Goal: Task Accomplishment & Management: Complete application form

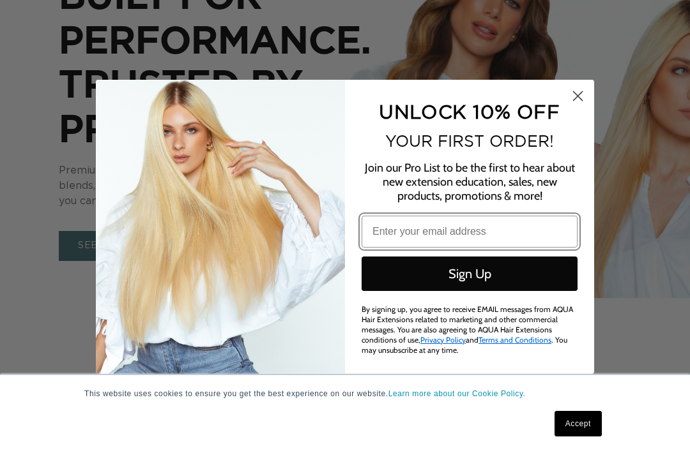
scroll to position [0, 622]
click at [580, 99] on circle "Close dialog" at bounding box center [577, 95] width 21 height 21
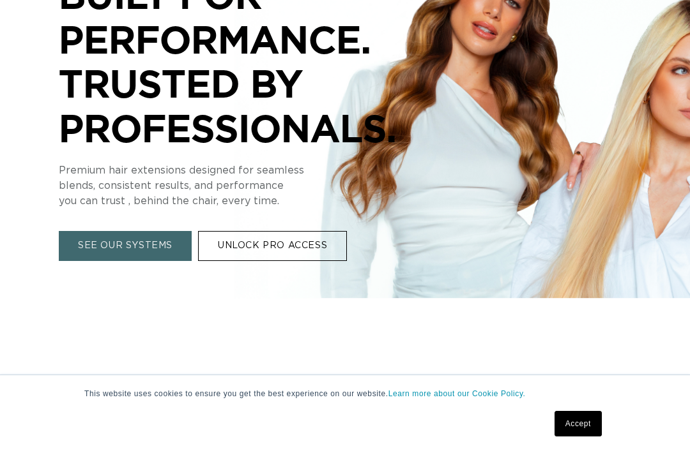
click at [275, 232] on link "UNLOCK PRO ACCESS" at bounding box center [272, 247] width 149 height 30
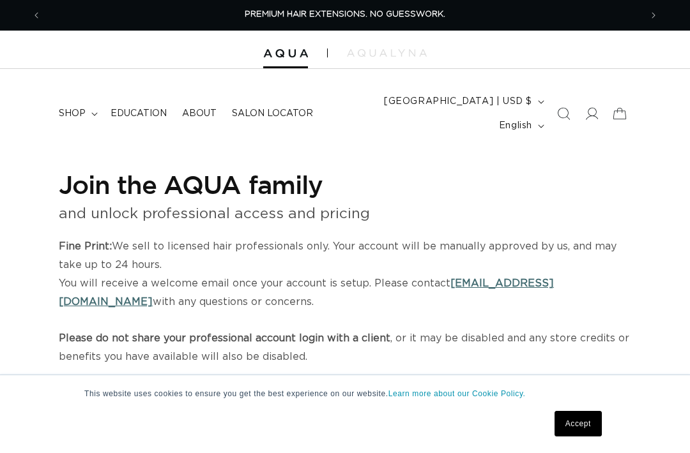
select select "US"
select select "[GEOGRAPHIC_DATA]"
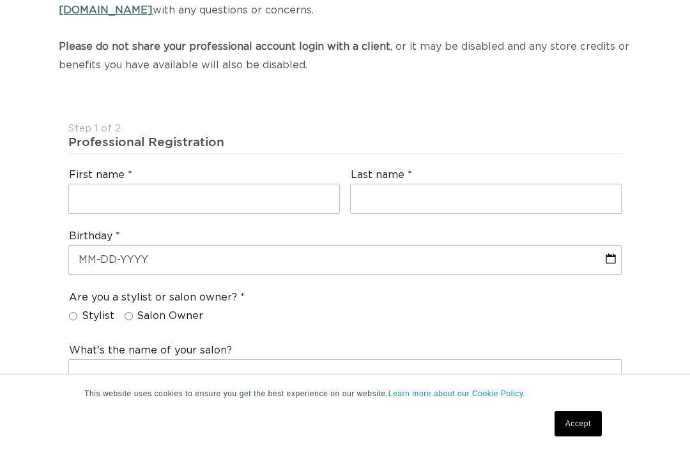
scroll to position [296, 0]
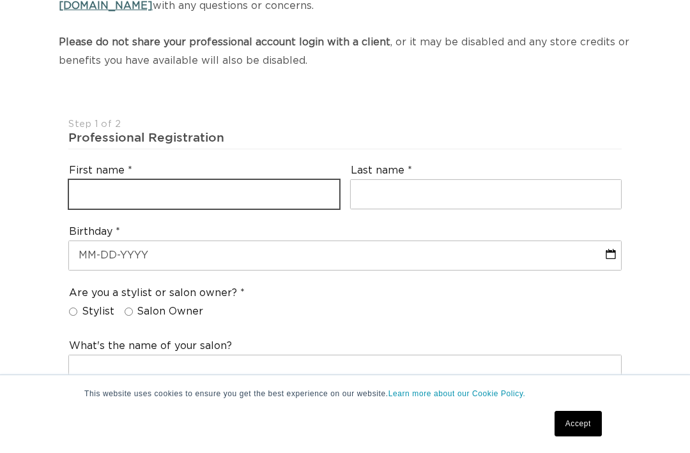
click at [188, 180] on input "text" at bounding box center [204, 194] width 270 height 29
type input "[PERSON_NAME]"
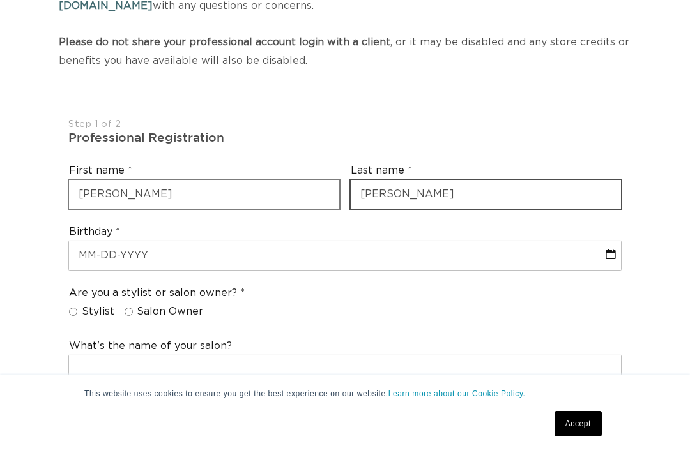
type input "[PERSON_NAME]"
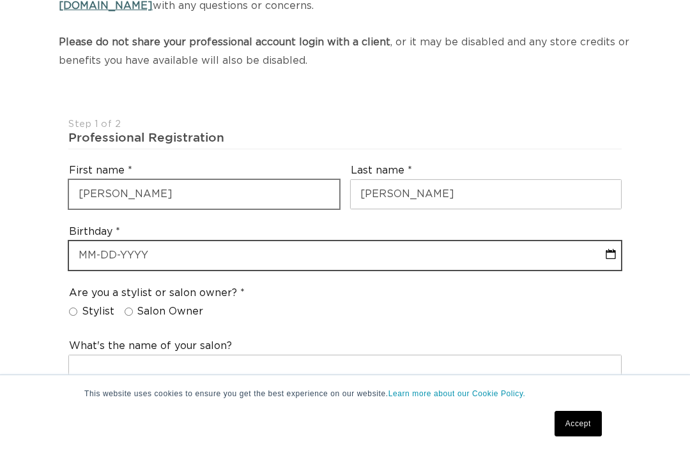
select select "7"
select select "2025"
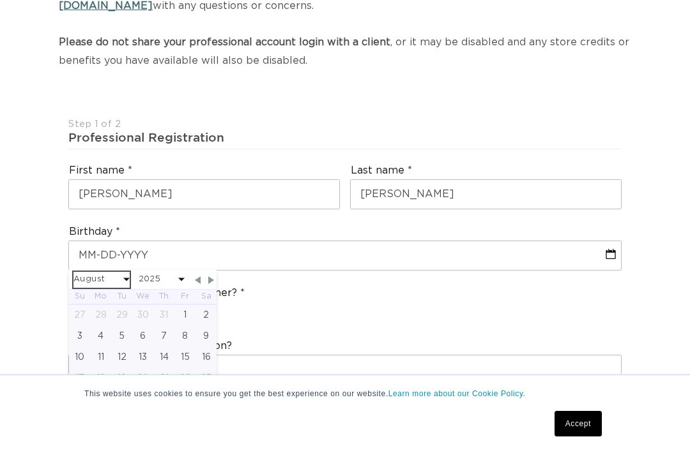
select select "9"
select select "2025"
select select "9"
select select "1993"
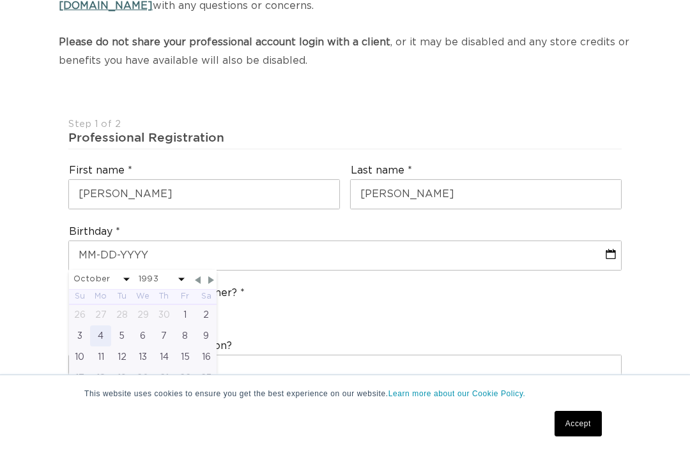
scroll to position [0, 1244]
click at [80, 326] on div "3" at bounding box center [79, 336] width 21 height 21
type input "[DATE]"
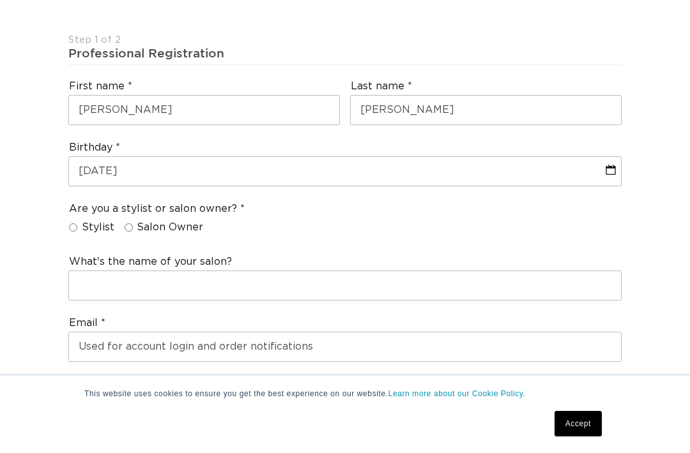
scroll to position [0, 0]
click at [160, 221] on span "Salon Owner" at bounding box center [170, 227] width 66 height 13
click at [133, 224] on input "Salon Owner" at bounding box center [129, 228] width 8 height 8
radio input "true"
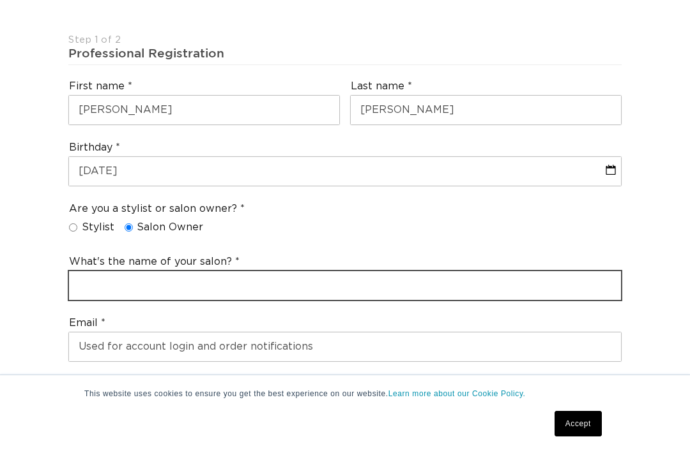
click at [118, 271] on input "text" at bounding box center [345, 285] width 552 height 29
type input "Young&Co. Beauty"
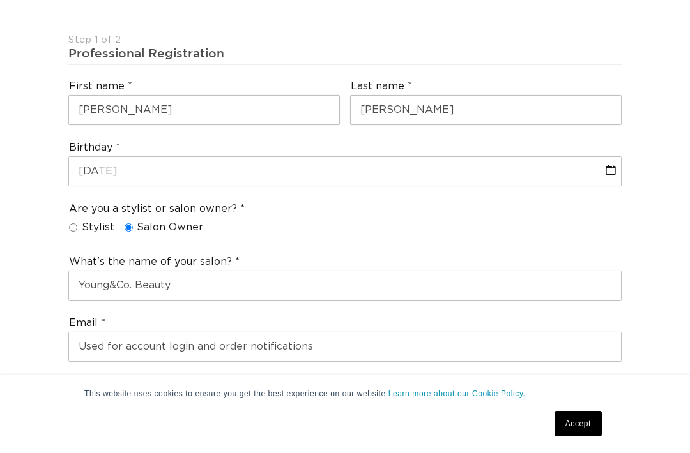
click at [265, 210] on div "Are you a stylist or salon owner? Stylist Salon Owner" at bounding box center [344, 221] width 563 height 49
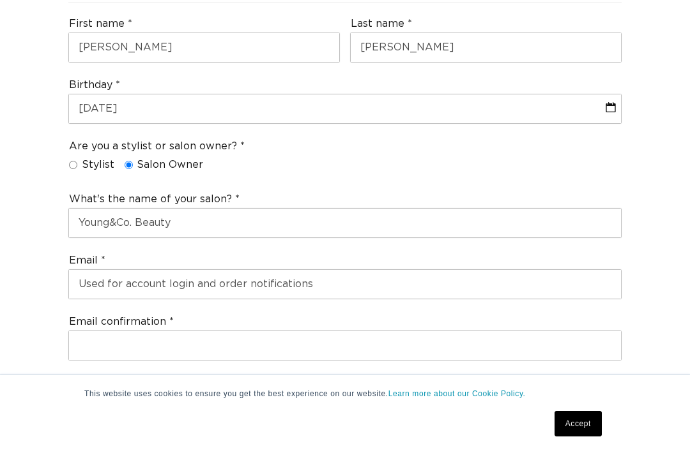
scroll to position [464, 0]
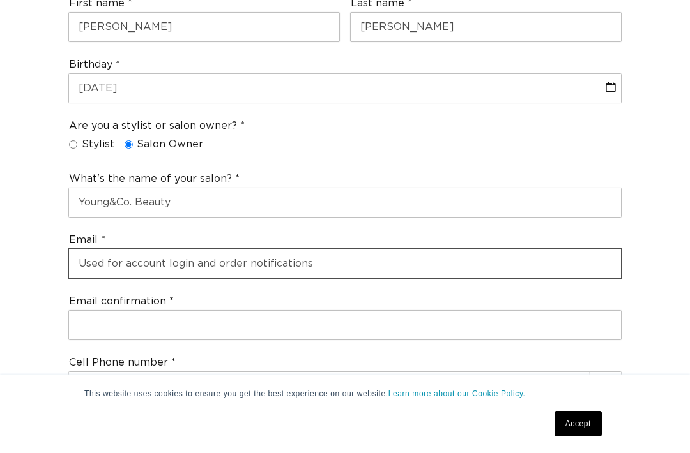
click at [176, 250] on input "email" at bounding box center [345, 264] width 552 height 29
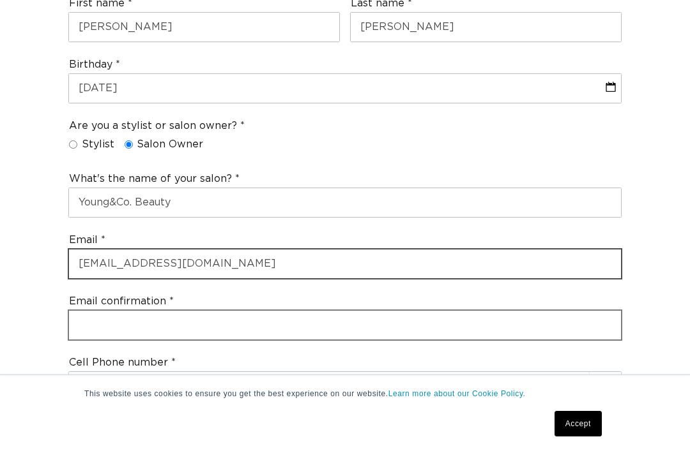
type input "[EMAIL_ADDRESS][DOMAIN_NAME]"
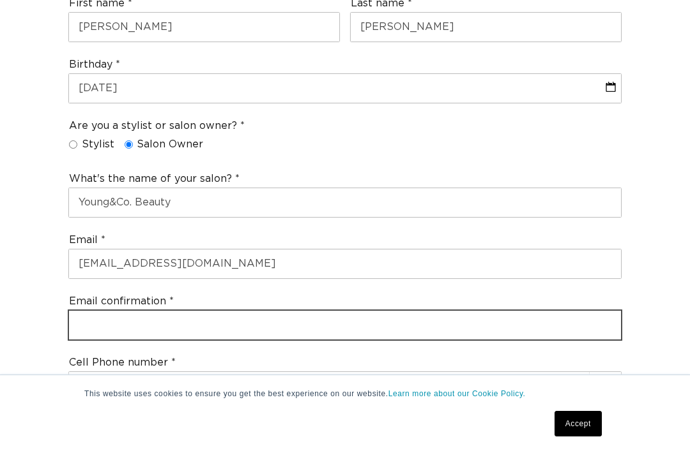
click at [122, 311] on input "email" at bounding box center [345, 325] width 552 height 29
type input "[EMAIL_ADDRESS][DOMAIN_NAME]"
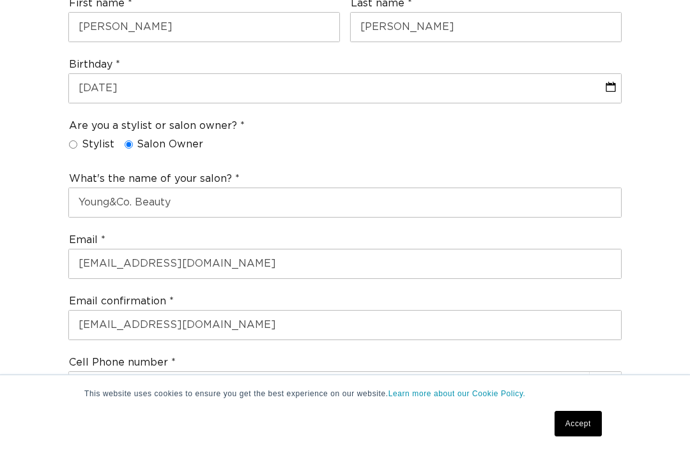
click at [31, 291] on div "Join the AQUA family and unlock professional access and pricing Fine Print: We …" at bounding box center [345, 459] width 690 height 1544
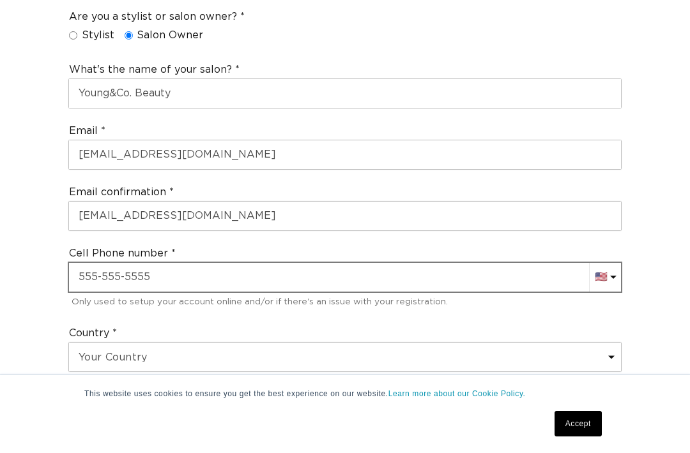
scroll to position [0, 622]
click at [133, 263] on input "+1" at bounding box center [345, 277] width 552 height 29
type input "[PHONE_NUMBER]"
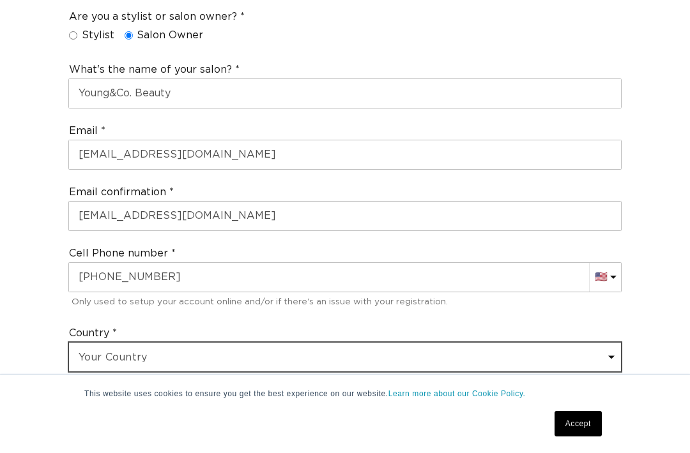
scroll to position [0, 1244]
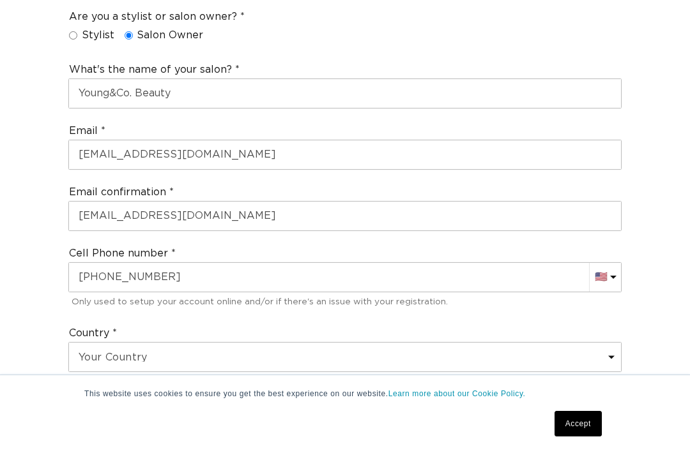
click at [40, 286] on div "Join the AQUA family and unlock professional access and pricing Fine Print: We …" at bounding box center [345, 350] width 690 height 1544
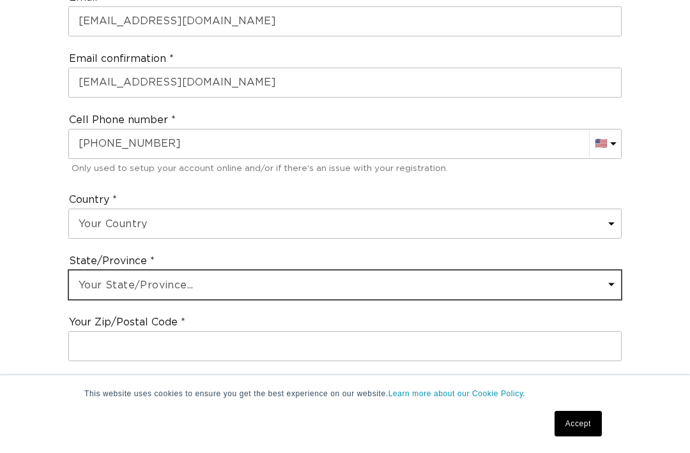
scroll to position [0, 622]
select select "[US_STATE]"
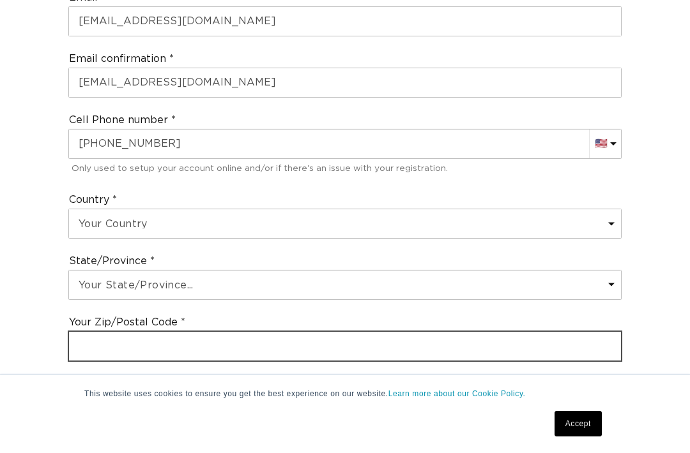
click at [99, 332] on input "text" at bounding box center [345, 346] width 552 height 29
type input "50211"
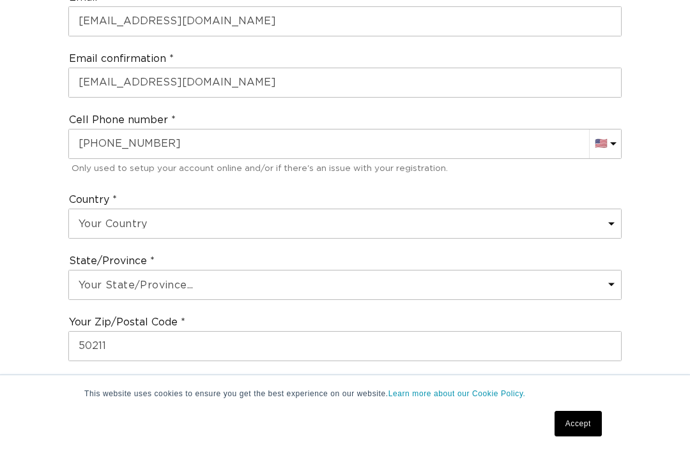
click at [40, 294] on div "Join the AQUA family and unlock professional access and pricing Fine Print: We …" at bounding box center [345, 216] width 690 height 1544
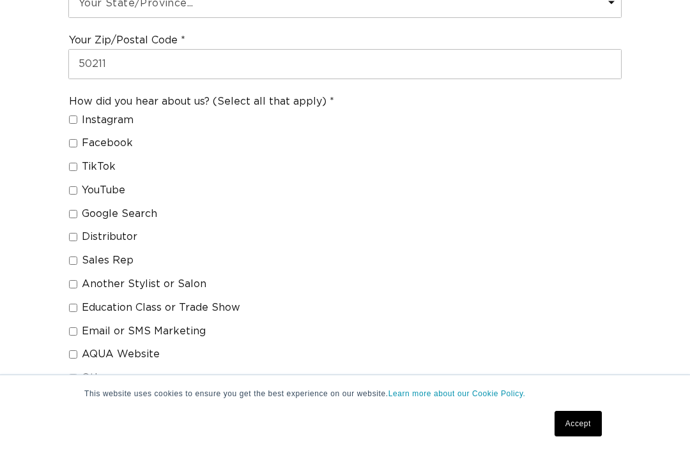
scroll to position [991, 0]
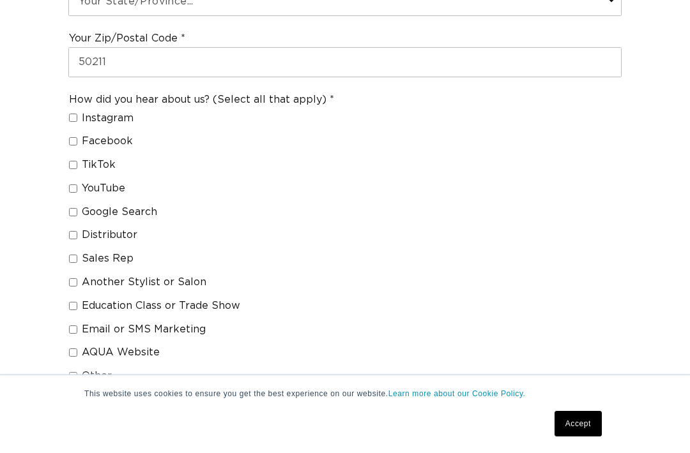
click at [73, 349] on input "AQUA Website" at bounding box center [73, 353] width 8 height 8
checkbox input "true"
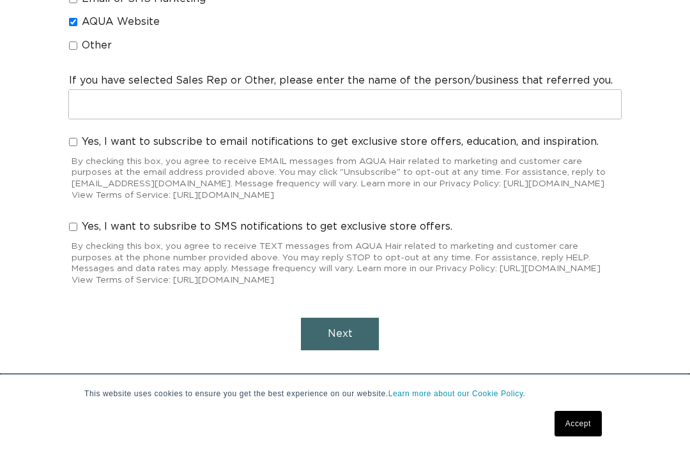
scroll to position [0, 622]
click at [79, 220] on label "Yes, I want to subsribe to SMS notifications to get exclusive store offers." at bounding box center [260, 226] width 383 height 13
click at [77, 223] on input "Yes, I want to subsribe to SMS notifications to get exclusive store offers." at bounding box center [73, 227] width 8 height 8
checkbox input "true"
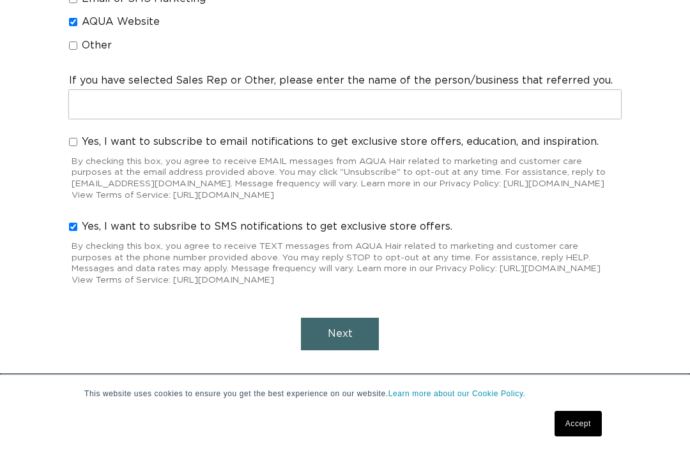
click at [314, 318] on button "Next" at bounding box center [340, 334] width 78 height 33
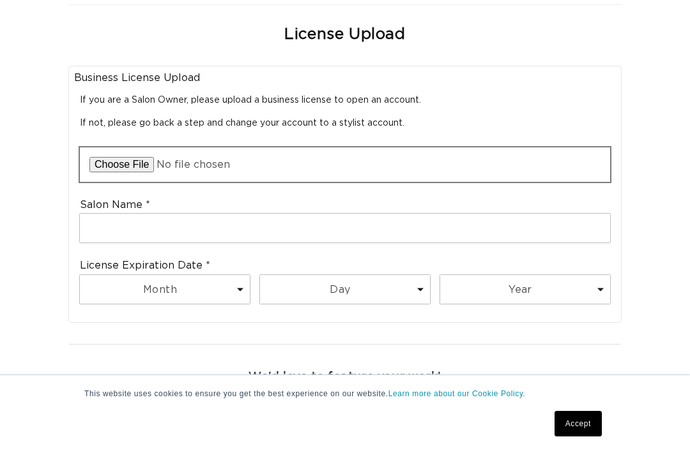
scroll to position [0, 622]
click at [116, 148] on input "file" at bounding box center [345, 165] width 530 height 34
type input "C:\fakepath\Image 2.pdf"
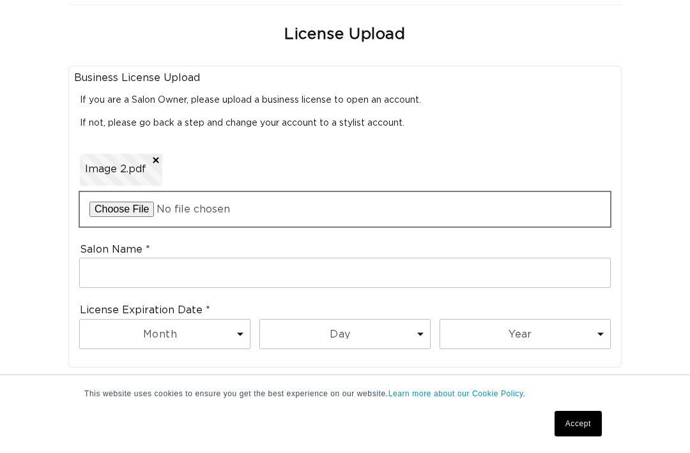
scroll to position [0, 1244]
click at [173, 192] on input "file" at bounding box center [345, 209] width 530 height 34
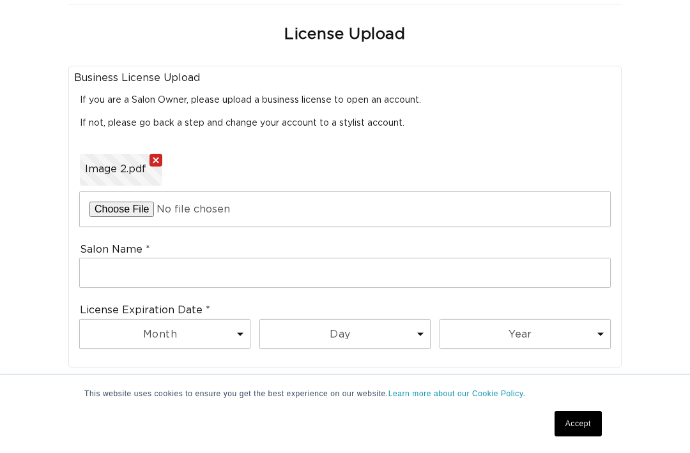
click at [156, 154] on button "Remove file" at bounding box center [155, 160] width 13 height 13
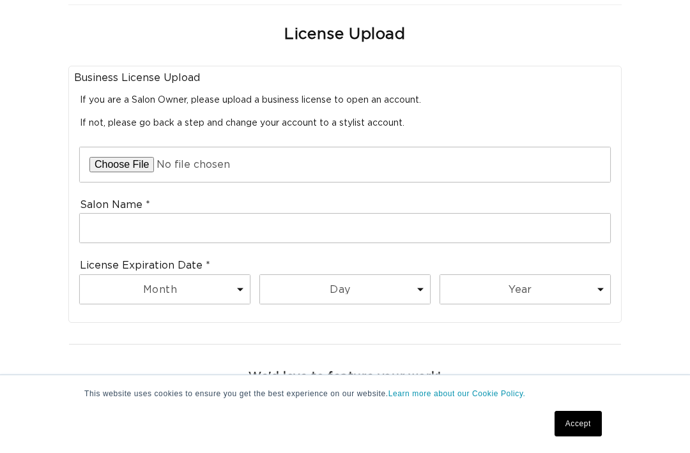
scroll to position [0, 0]
type input "C:\fakepath\Image 2.pdf"
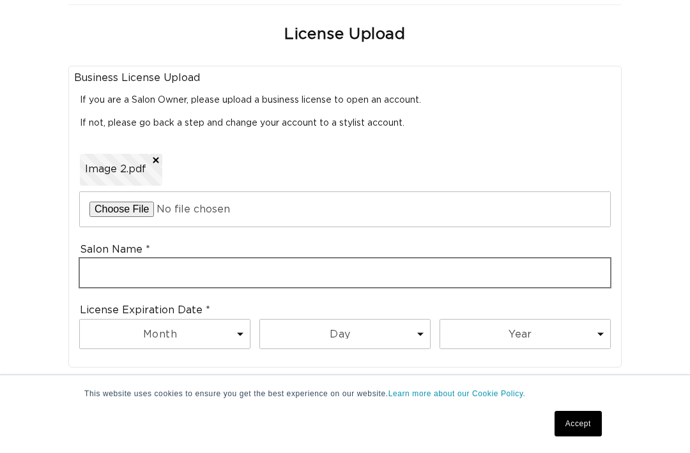
scroll to position [0, 622]
click at [160, 259] on input "text" at bounding box center [345, 273] width 530 height 29
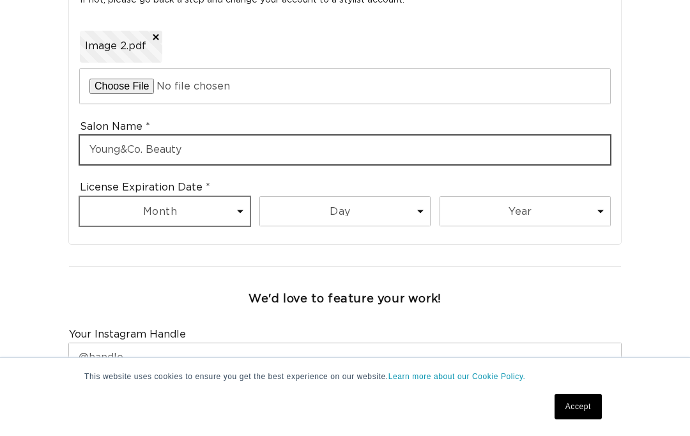
scroll to position [0, 1244]
type input "Young&Co. Beauty"
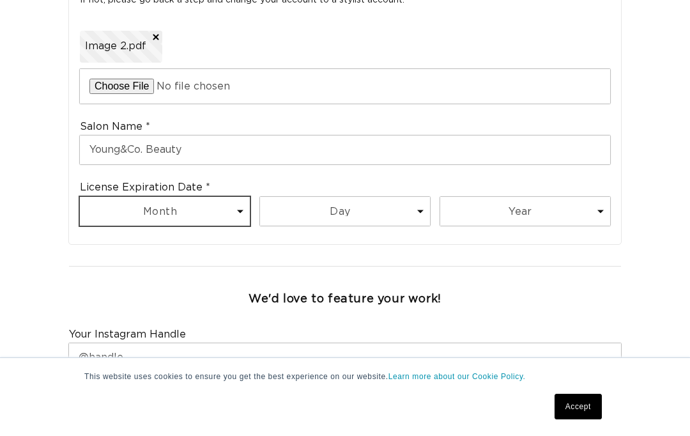
select select "3"
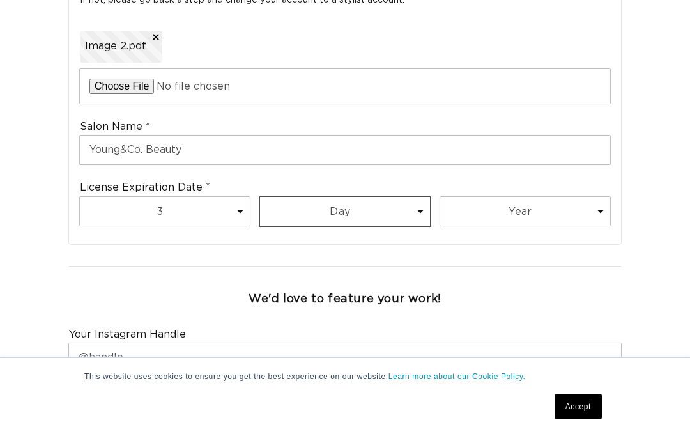
scroll to position [0, 0]
select select "31"
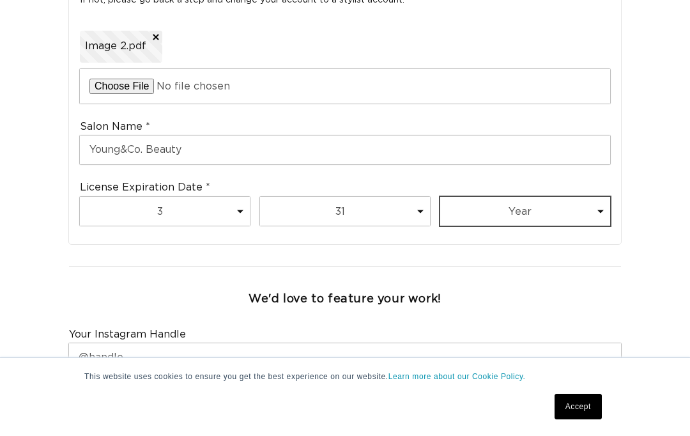
scroll to position [0, 622]
select select "2026"
click at [402, 252] on div at bounding box center [344, 265] width 563 height 27
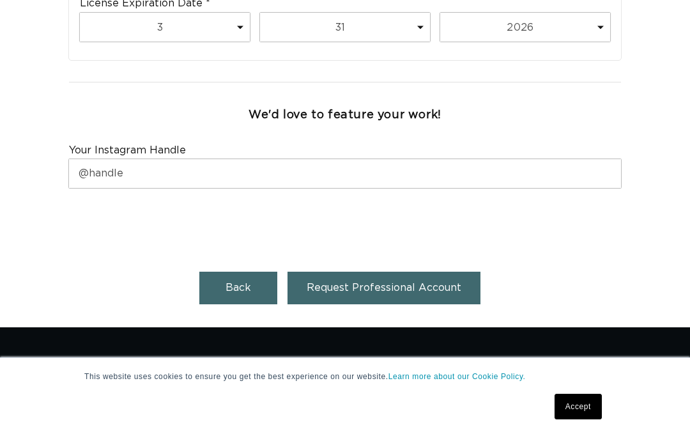
scroll to position [0, 0]
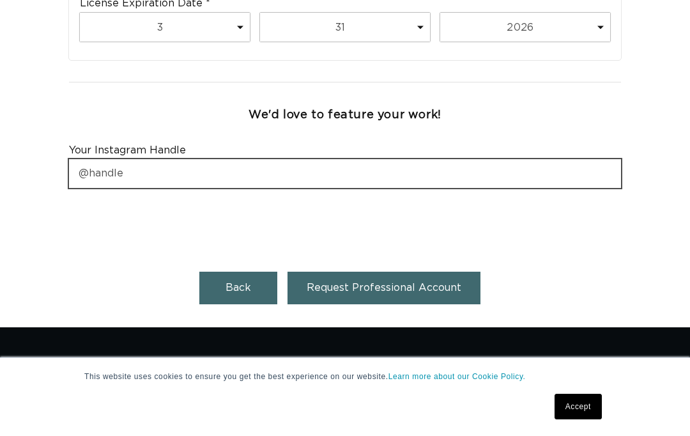
click at [238, 159] on input "text" at bounding box center [345, 173] width 552 height 29
type input "@young_cobeauty"
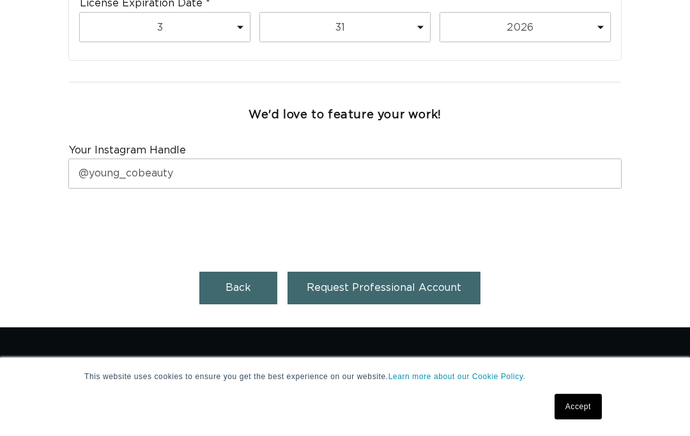
click at [351, 282] on span "Request Professional Account" at bounding box center [384, 287] width 155 height 10
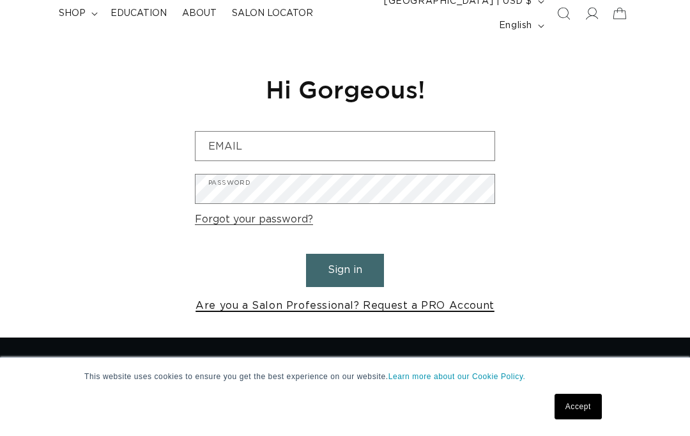
click at [337, 296] on link "Are you a Salon Professional? Request a PRO Account" at bounding box center [344, 305] width 299 height 19
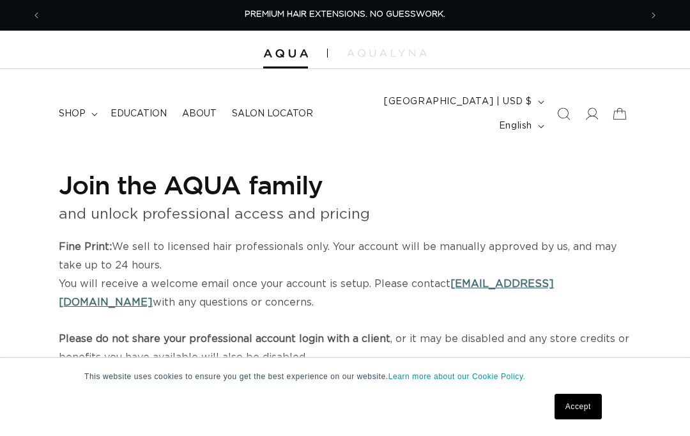
select select "US"
select select "[GEOGRAPHIC_DATA]"
